Goal: Information Seeking & Learning: Learn about a topic

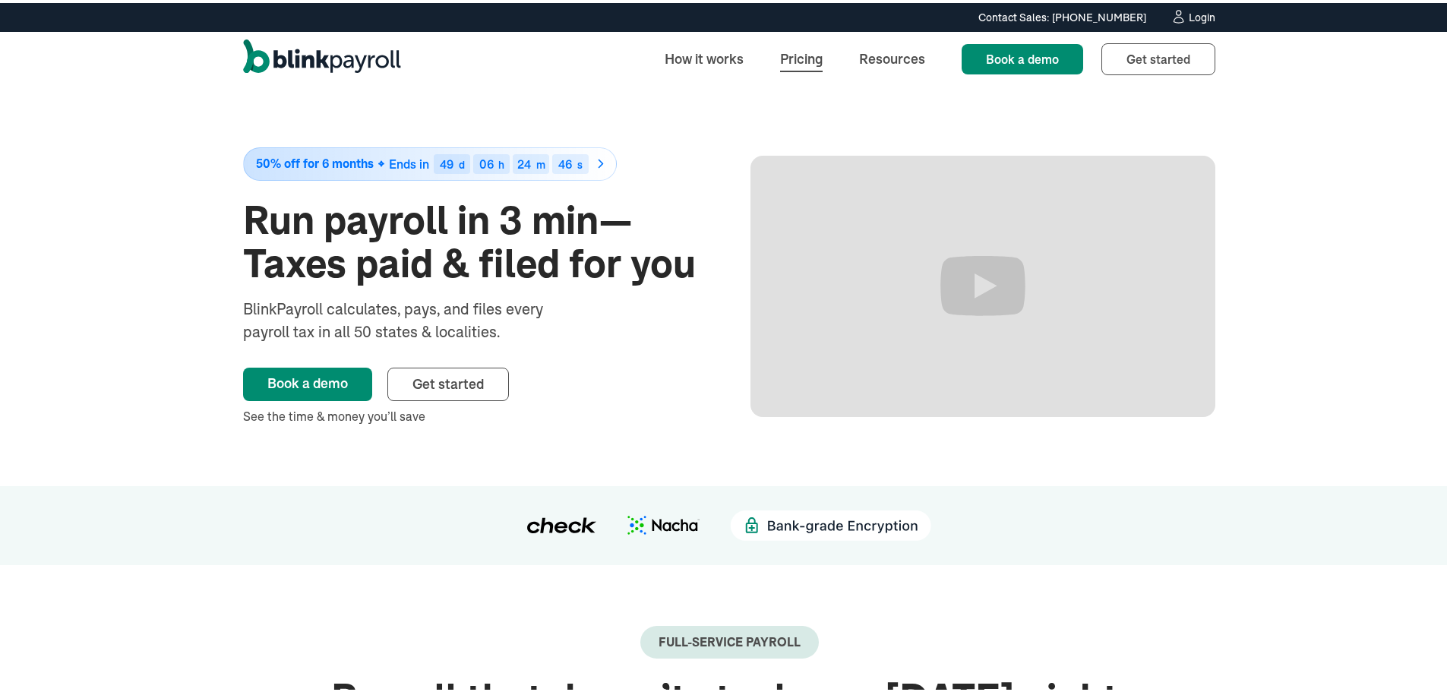
click at [812, 52] on link "Pricing" at bounding box center [801, 56] width 67 height 33
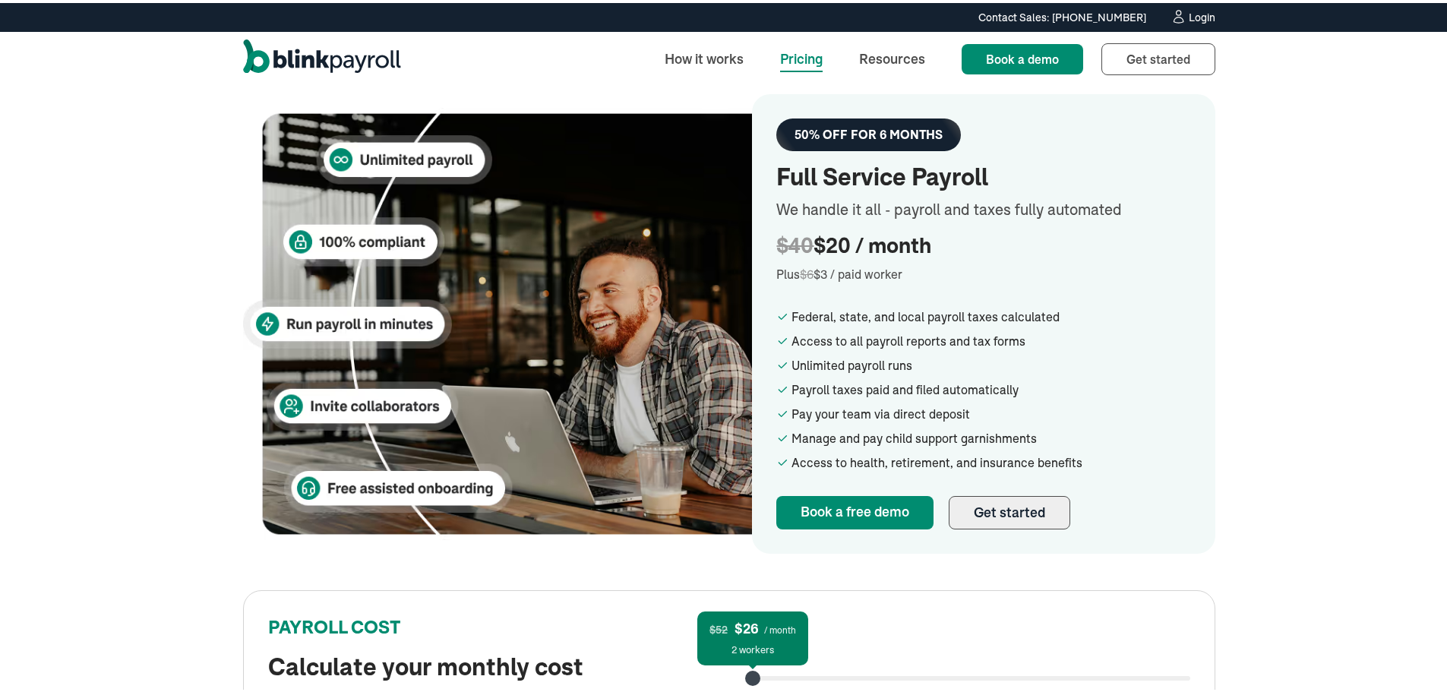
scroll to position [304, 0]
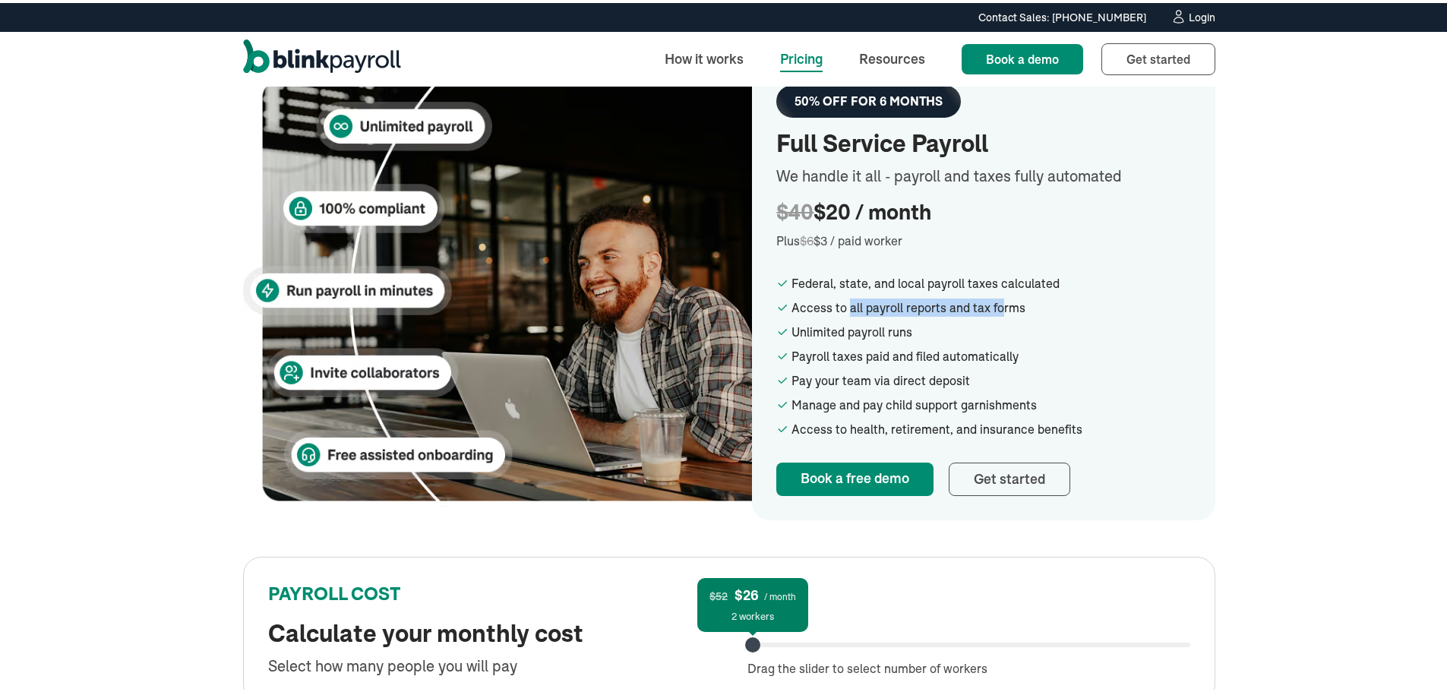
drag, startPoint x: 842, startPoint y: 305, endPoint x: 870, endPoint y: 325, distance: 34.4
click at [993, 310] on div "Access to all payroll reports and tax forms" at bounding box center [992, 305] width 400 height 18
drag, startPoint x: 787, startPoint y: 329, endPoint x: 917, endPoint y: 326, distance: 130.0
click at [917, 326] on div "Unlimited payroll runs" at bounding box center [992, 329] width 400 height 18
drag, startPoint x: 787, startPoint y: 426, endPoint x: 1005, endPoint y: 457, distance: 220.4
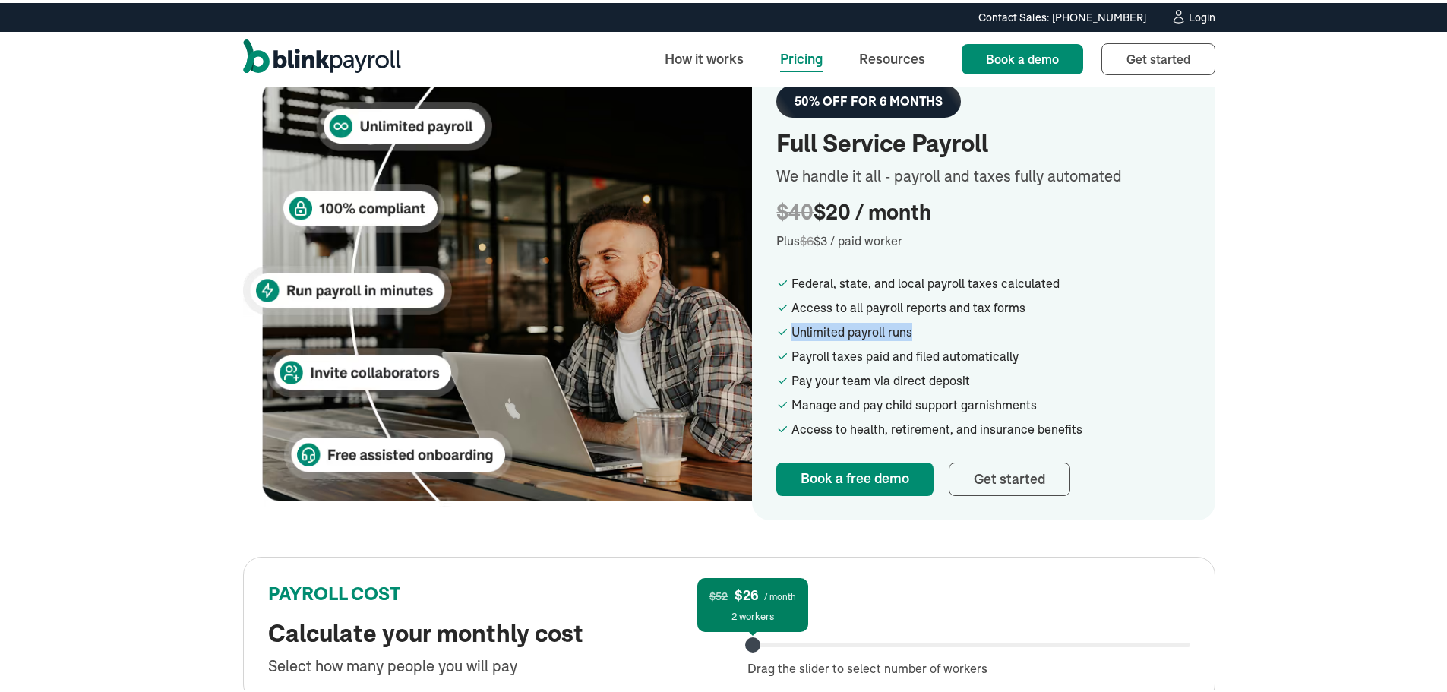
click at [1067, 406] on ul "Federal, state, and local payroll taxes calculated Access to all payroll report…" at bounding box center [984, 353] width 415 height 164
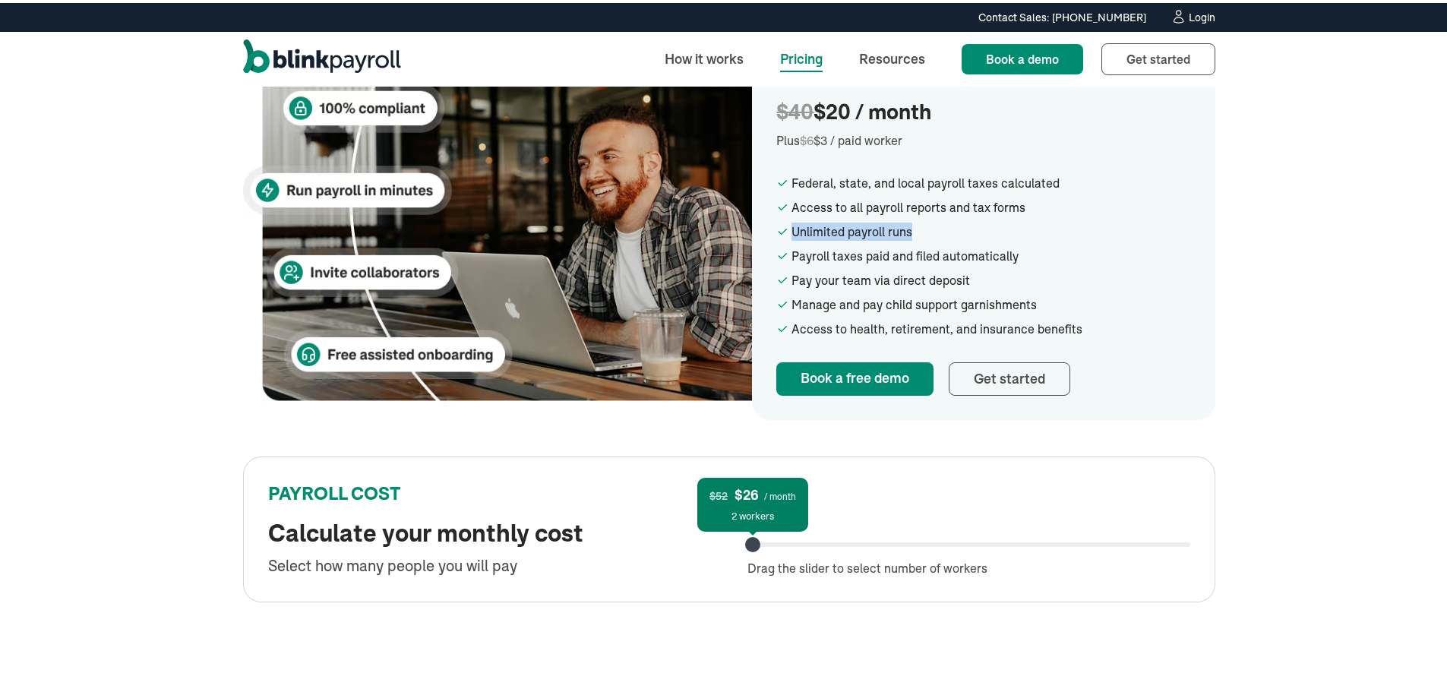
scroll to position [532, 0]
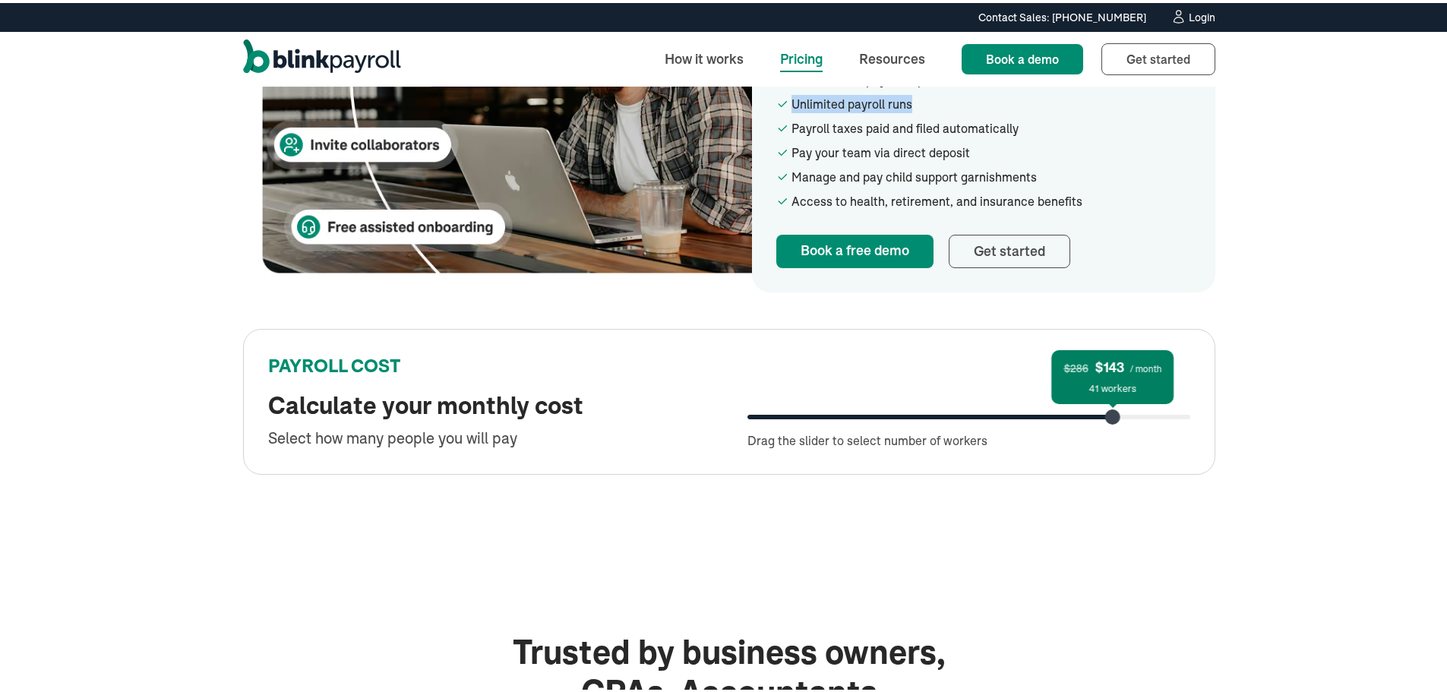
drag, startPoint x: 749, startPoint y: 419, endPoint x: 1105, endPoint y: 415, distance: 355.6
click at [1106, 415] on div at bounding box center [1113, 414] width 15 height 15
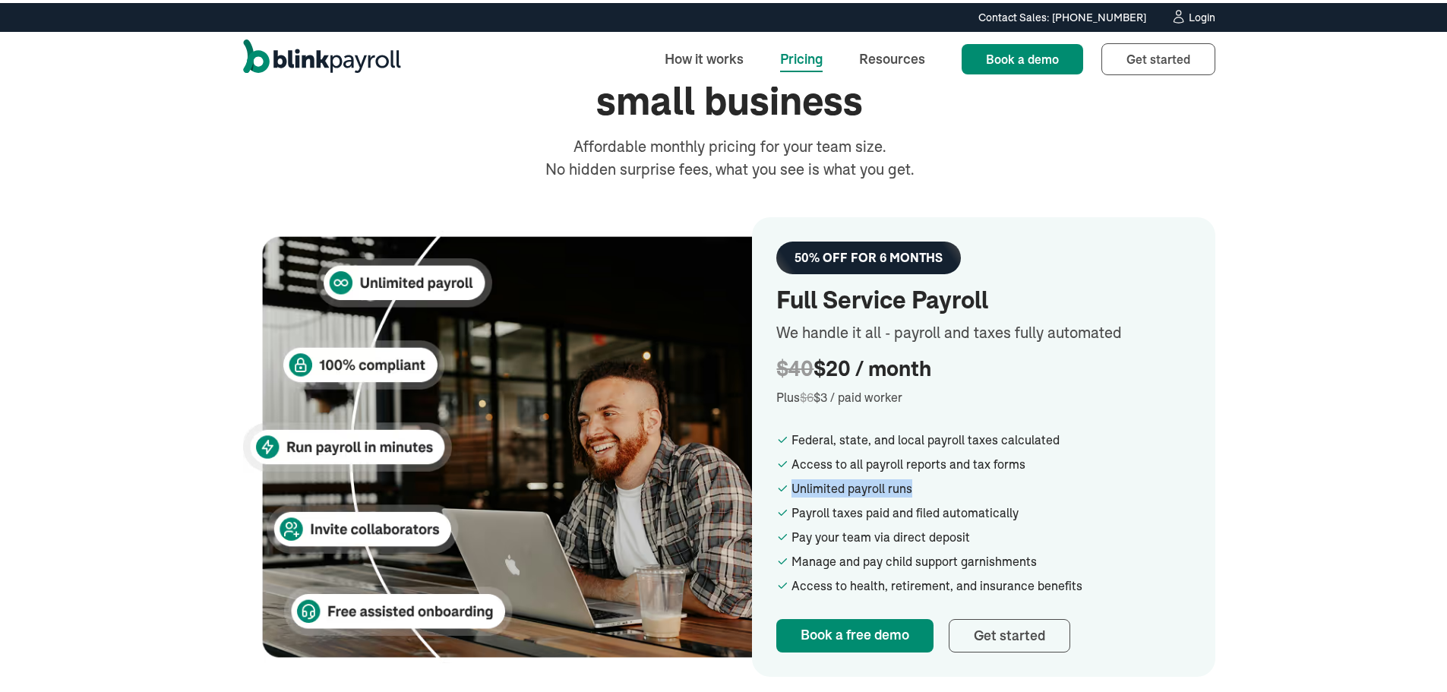
scroll to position [58, 0]
